Goal: Task Accomplishment & Management: Manage account settings

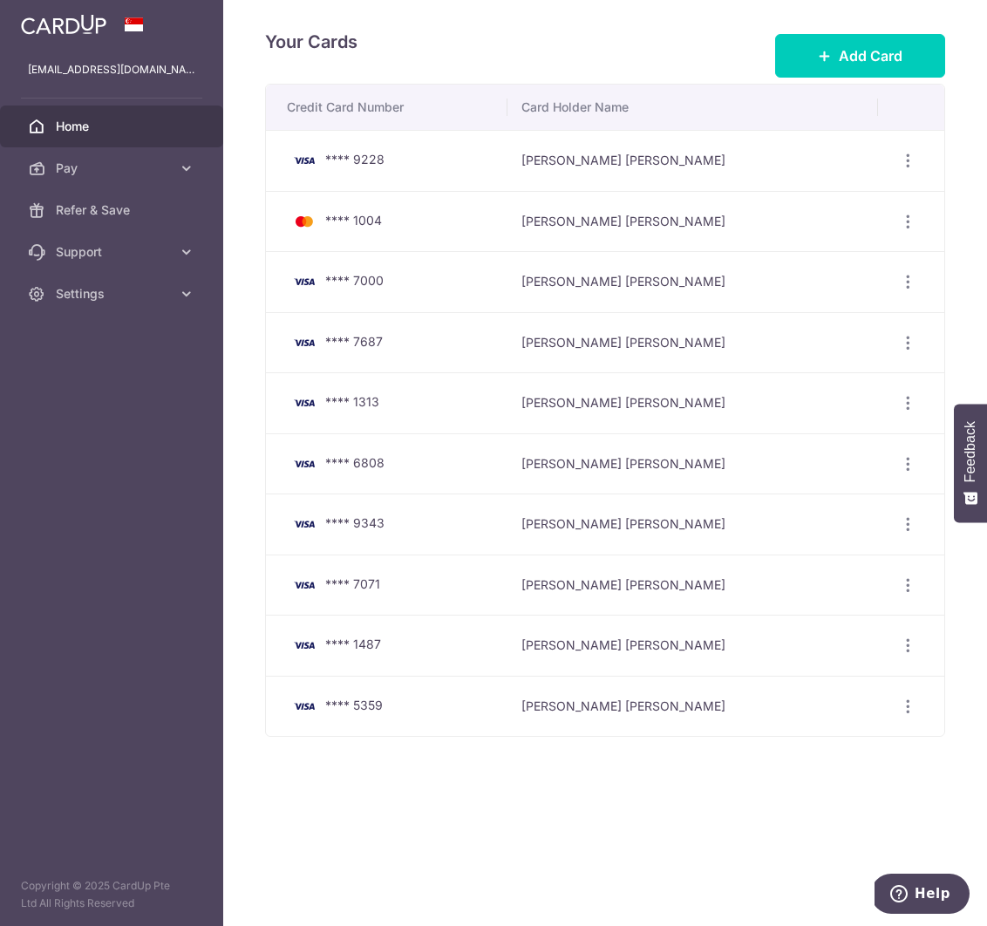
click at [79, 127] on span "Home" at bounding box center [113, 126] width 115 height 17
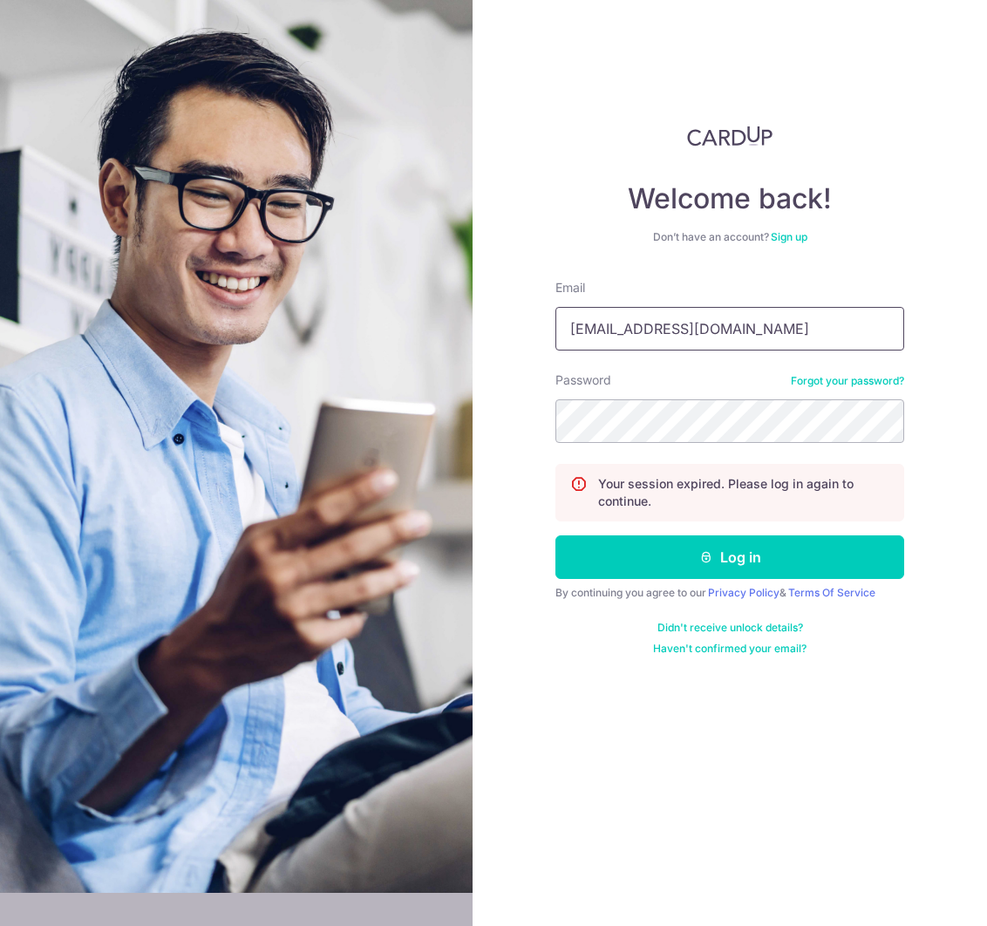
click at [709, 333] on input "[EMAIL_ADDRESS][DOMAIN_NAME]" at bounding box center [729, 329] width 349 height 44
type input "ivykhoo@gmail.com"
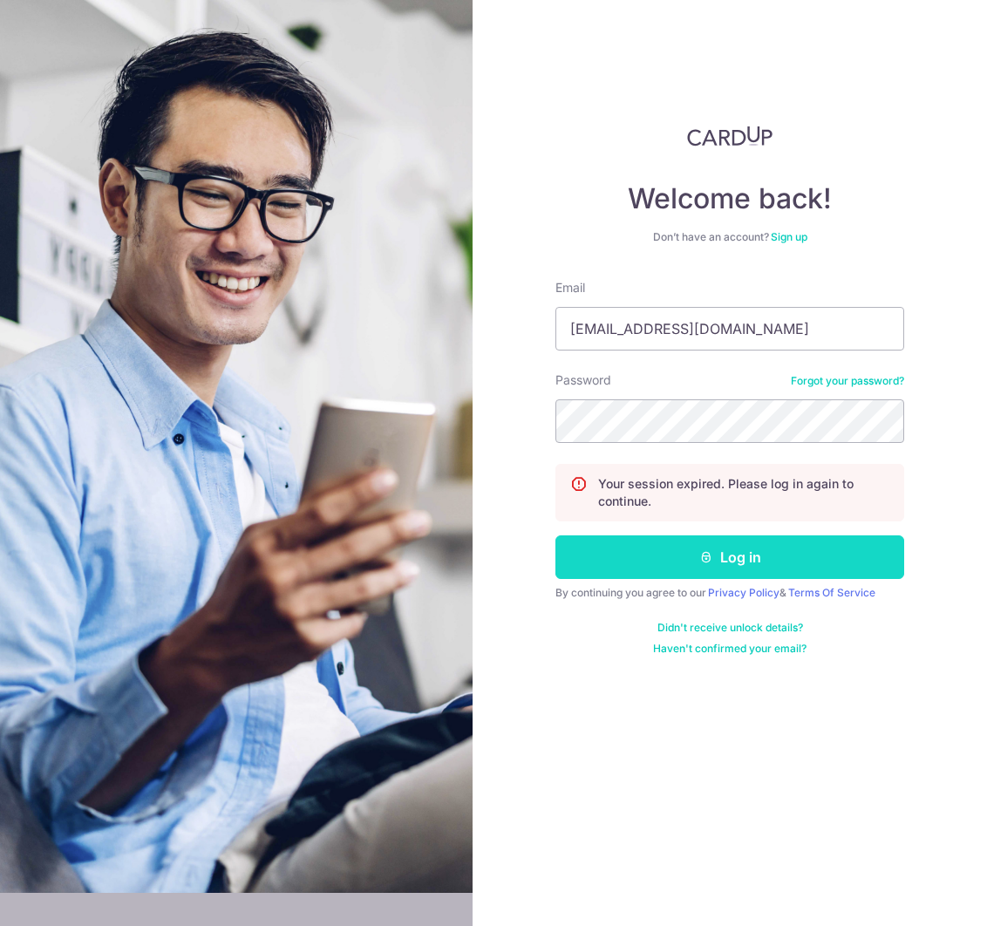
click at [656, 540] on button "Log in" at bounding box center [729, 557] width 349 height 44
